Goal: Task Accomplishment & Management: Use online tool/utility

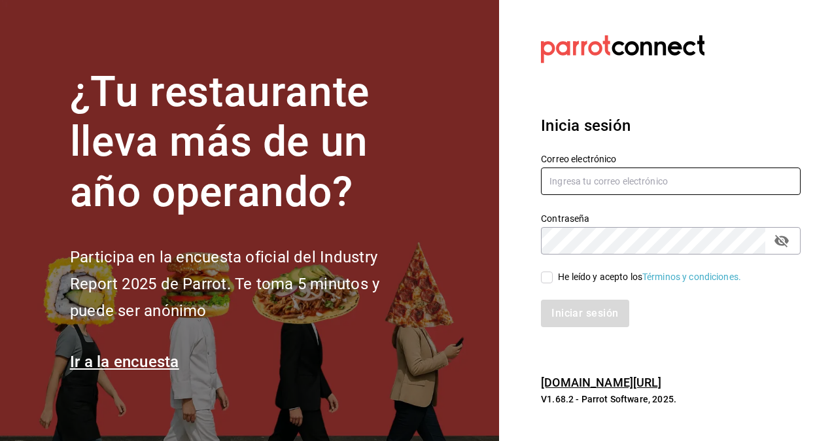
type input "[EMAIL_ADDRESS][DOMAIN_NAME]"
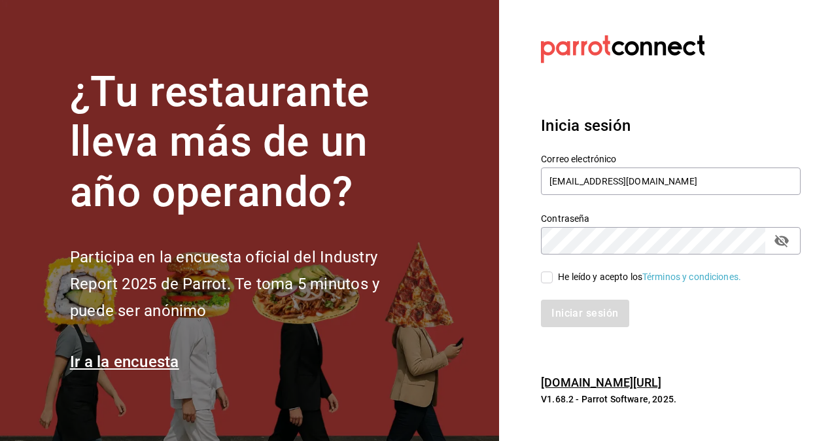
click at [546, 280] on input "He leído y acepto los Términos y condiciones." at bounding box center [547, 277] width 12 height 12
checkbox input "true"
click at [582, 323] on button "Iniciar sesión" at bounding box center [585, 313] width 89 height 27
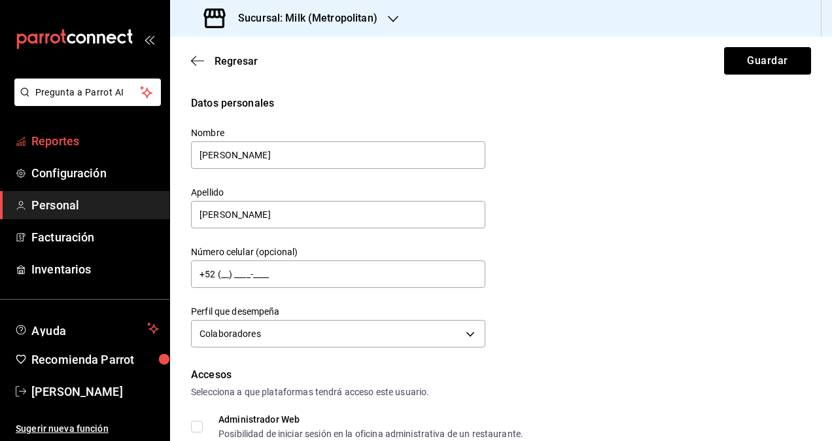
click at [51, 137] on span "Reportes" at bounding box center [95, 141] width 128 height 18
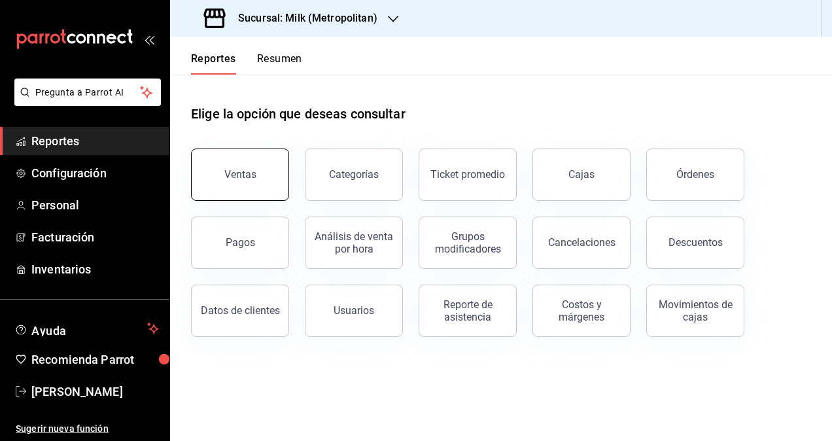
click at [245, 170] on div "Ventas" at bounding box center [240, 174] width 32 height 12
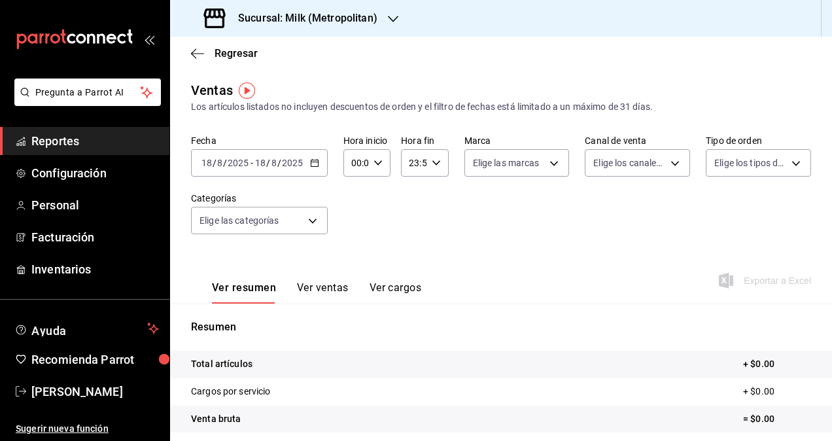
click at [311, 168] on div "2025-08-18 18 / 8 / 2025 - 2025-08-18 18 / 8 / 2025" at bounding box center [259, 162] width 137 height 27
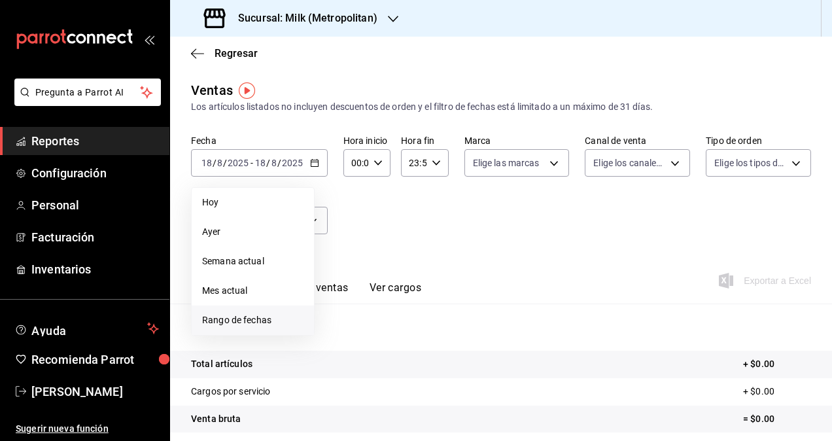
click at [214, 317] on span "Rango de fechas" at bounding box center [252, 320] width 101 height 14
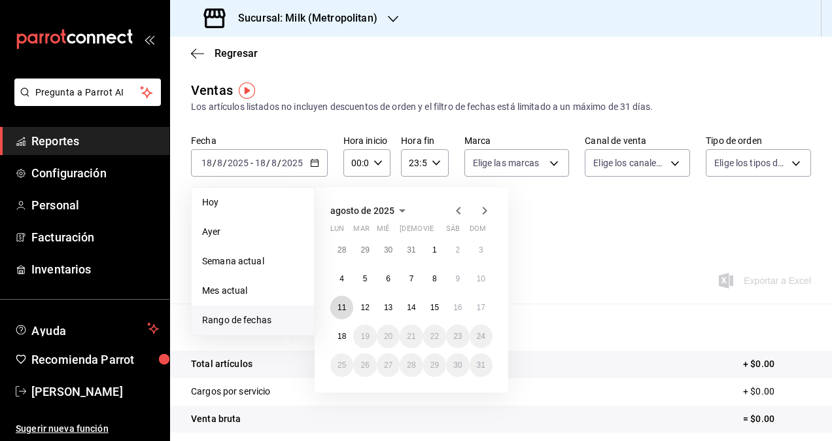
click at [345, 296] on button "11" at bounding box center [341, 308] width 23 height 24
click at [346, 335] on abbr "18" at bounding box center [342, 336] width 9 height 9
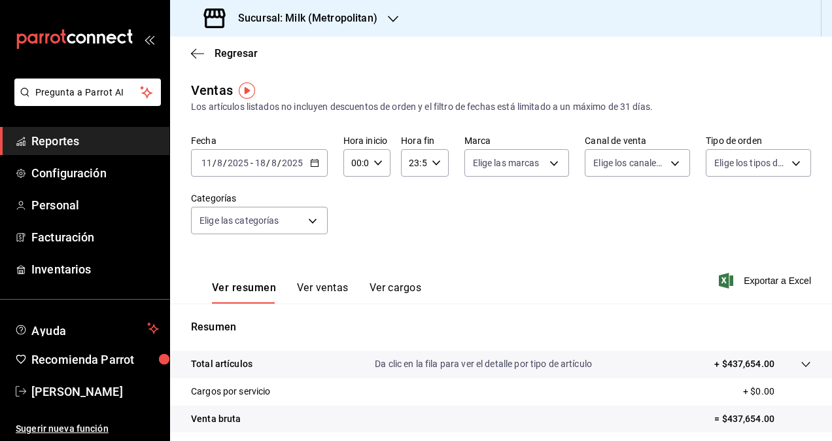
click at [382, 166] on div "00:00 Hora inicio" at bounding box center [366, 162] width 47 height 27
click at [355, 253] on span "05" at bounding box center [354, 255] width 3 height 10
type input "05:00"
click at [377, 198] on span "00" at bounding box center [377, 196] width 3 height 10
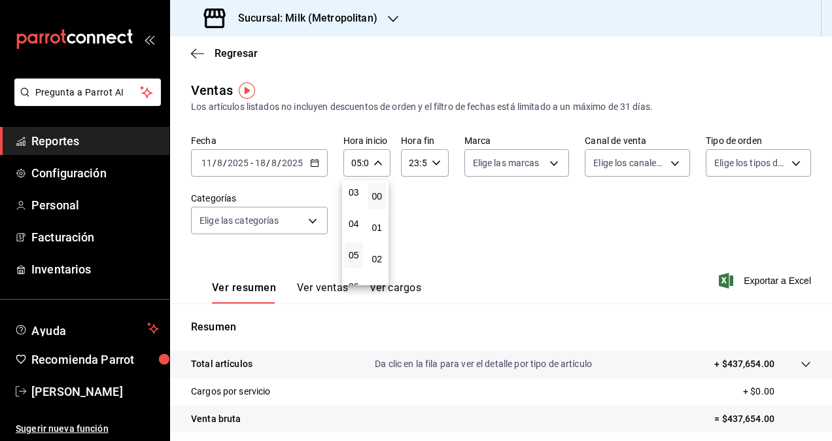
click at [433, 167] on div at bounding box center [416, 220] width 832 height 441
click at [433, 167] on div "23:59 Hora fin" at bounding box center [424, 162] width 47 height 27
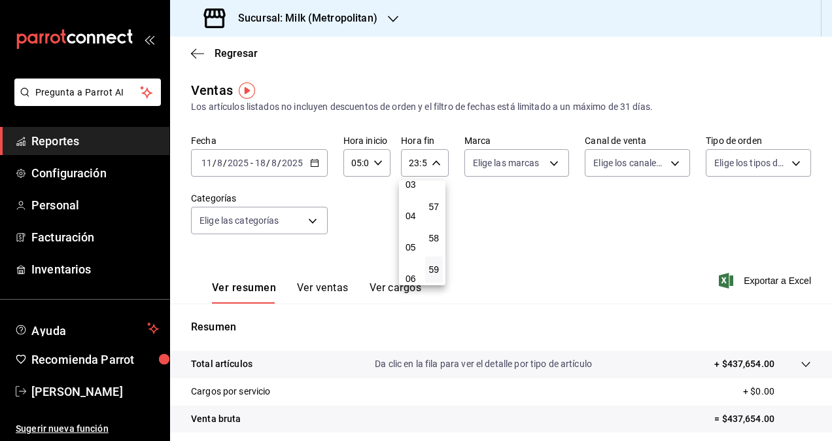
scroll to position [107, 0]
click at [411, 247] on span "05" at bounding box center [411, 246] width 3 height 10
click at [436, 200] on span "00" at bounding box center [434, 196] width 3 height 10
type input "05:00"
click at [603, 223] on div at bounding box center [416, 220] width 832 height 441
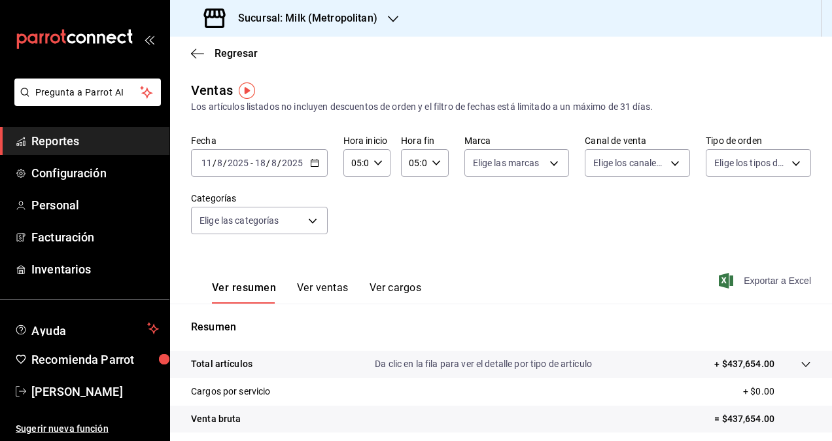
click at [725, 281] on span "Exportar a Excel" at bounding box center [767, 281] width 90 height 16
